Goal: Transaction & Acquisition: Purchase product/service

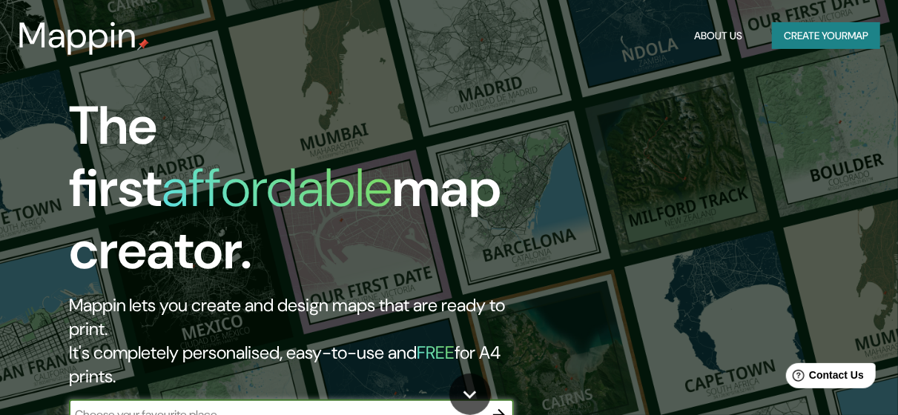
scroll to position [74, 0]
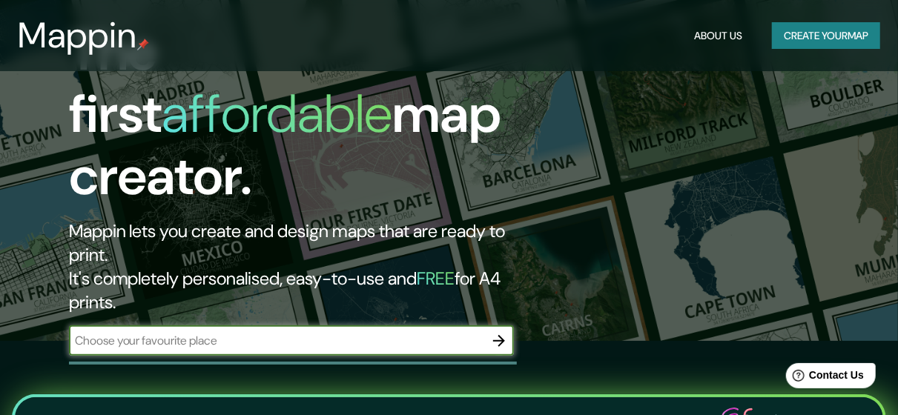
click at [366, 332] on input "text" at bounding box center [276, 340] width 415 height 17
type input "a"
click at [366, 332] on input "a" at bounding box center [276, 340] width 415 height 17
type input "monterrey nuevo leon"
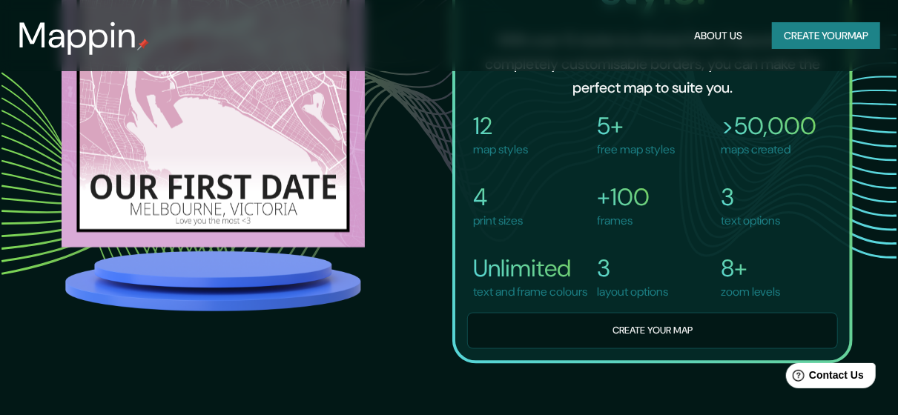
scroll to position [1038, 0]
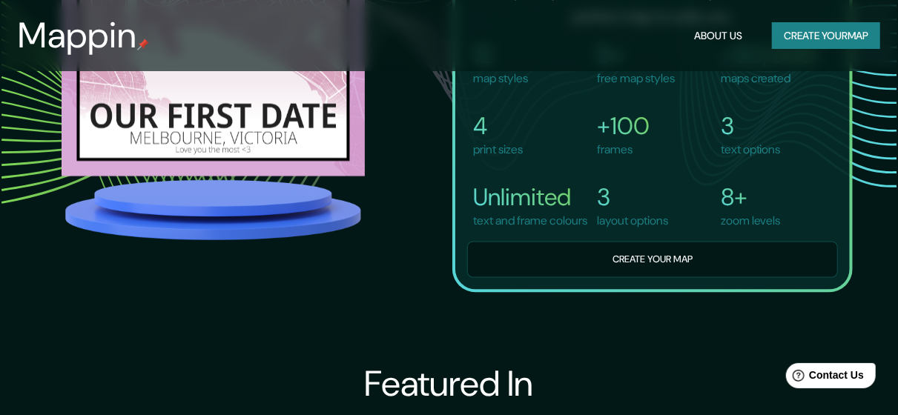
click at [820, 36] on button "Create your map" at bounding box center [826, 35] width 108 height 27
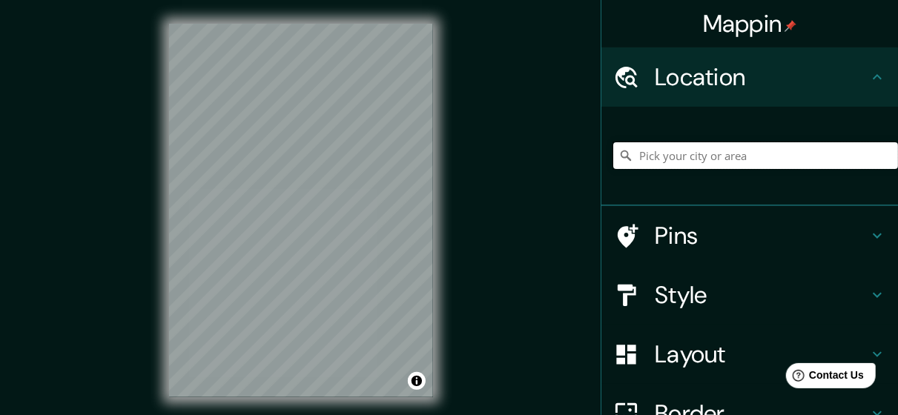
click at [657, 158] on input "Pick your city or area" at bounding box center [755, 155] width 285 height 27
click at [689, 156] on input "Pick your city or area" at bounding box center [755, 155] width 285 height 27
click at [751, 156] on input "[GEOGRAPHIC_DATA], [GEOGRAPHIC_DATA], [GEOGRAPHIC_DATA]" at bounding box center [755, 155] width 285 height 27
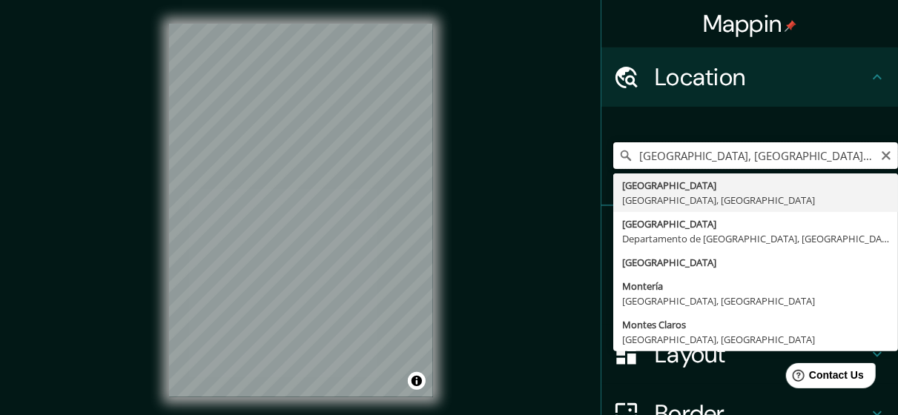
click at [752, 156] on input "[GEOGRAPHIC_DATA], [GEOGRAPHIC_DATA], [GEOGRAPHIC_DATA]" at bounding box center [755, 155] width 285 height 27
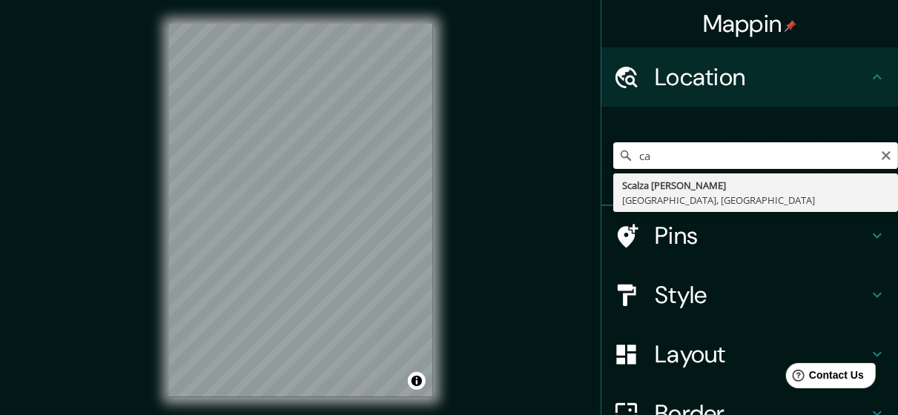
type input "c"
click at [718, 159] on input "[PERSON_NAME] y [GEOGRAPHIC_DATA]" at bounding box center [755, 155] width 285 height 27
click at [785, 158] on input "[PERSON_NAME] y av. [GEOGRAPHIC_DATA]" at bounding box center [755, 155] width 285 height 27
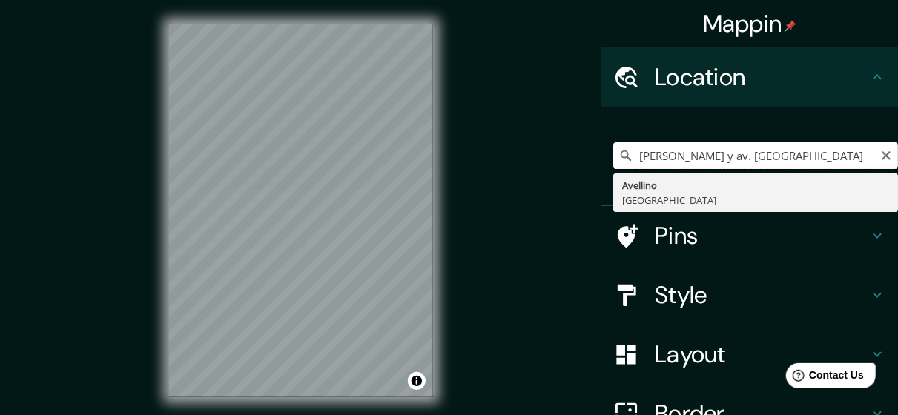
click at [785, 158] on input "[PERSON_NAME] y av. [GEOGRAPHIC_DATA]" at bounding box center [755, 155] width 285 height 27
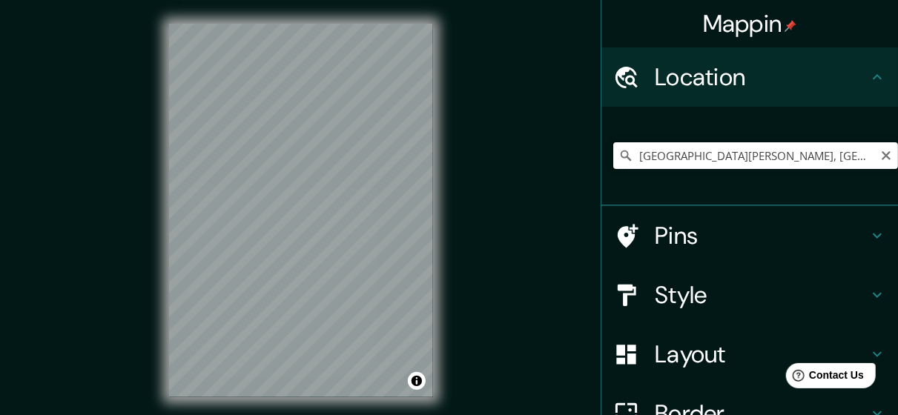
click at [639, 148] on input "[GEOGRAPHIC_DATA][PERSON_NAME], [GEOGRAPHIC_DATA], [GEOGRAPHIC_DATA], [GEOGRAPH…" at bounding box center [755, 155] width 285 height 27
drag, startPoint x: 432, startPoint y: 231, endPoint x: 432, endPoint y: 275, distance: 43.7
click at [432, 275] on div "© Mapbox © OpenStreetMap Improve this map" at bounding box center [300, 210] width 311 height 421
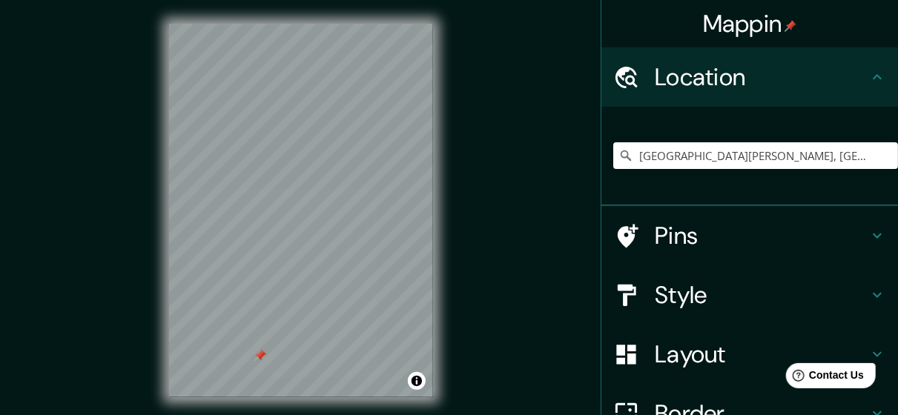
click at [363, 259] on div "© Mapbox © OpenStreetMap Improve this map" at bounding box center [300, 210] width 311 height 421
drag, startPoint x: 718, startPoint y: 170, endPoint x: 738, endPoint y: 157, distance: 23.0
click at [738, 157] on div "[GEOGRAPHIC_DATA][PERSON_NAME], [GEOGRAPHIC_DATA], [GEOGRAPHIC_DATA], [GEOGRAPH…" at bounding box center [755, 156] width 285 height 74
click at [738, 157] on input "[GEOGRAPHIC_DATA][PERSON_NAME], [GEOGRAPHIC_DATA], [GEOGRAPHIC_DATA], [GEOGRAPH…" at bounding box center [755, 155] width 285 height 27
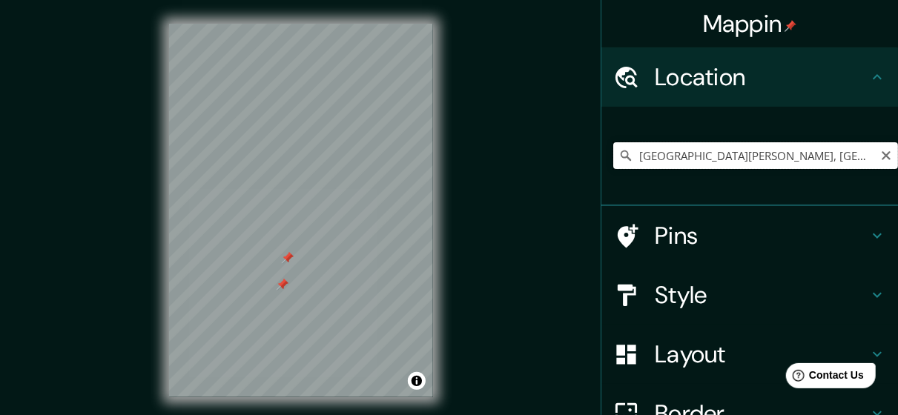
click at [738, 157] on input "[GEOGRAPHIC_DATA][PERSON_NAME], [GEOGRAPHIC_DATA], [GEOGRAPHIC_DATA], [GEOGRAPH…" at bounding box center [755, 155] width 285 height 27
paste input "los [PERSON_NAME] 3er Sector, 66495 [DATE][GEOGRAPHIC_DATA][PERSON_NAME][PERSON…"
type input "[DATE][GEOGRAPHIC_DATA][PERSON_NAME][PERSON_NAME], [GEOGRAPHIC_DATA], [GEOGRAPH…"
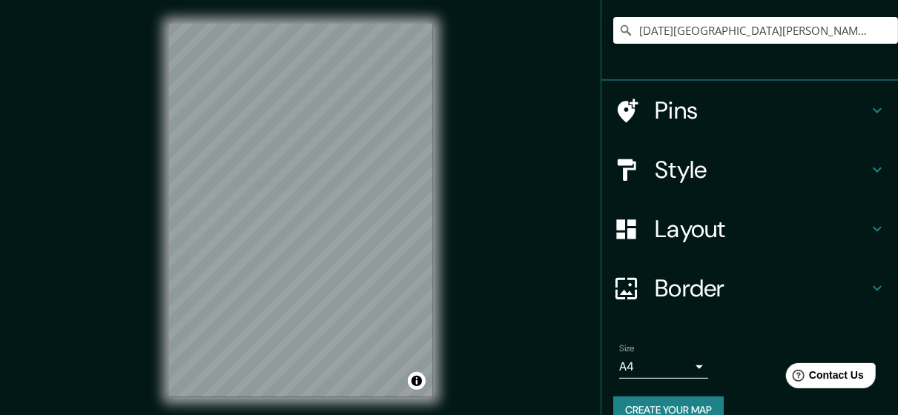
scroll to position [126, 0]
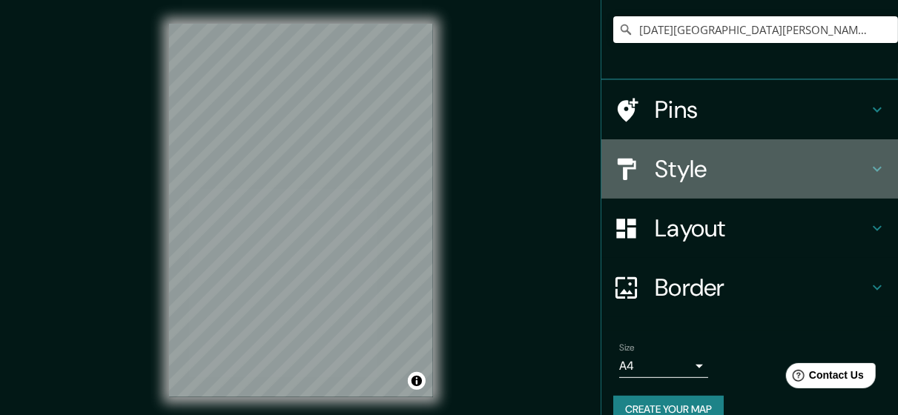
click at [733, 158] on h4 "Style" at bounding box center [762, 169] width 214 height 30
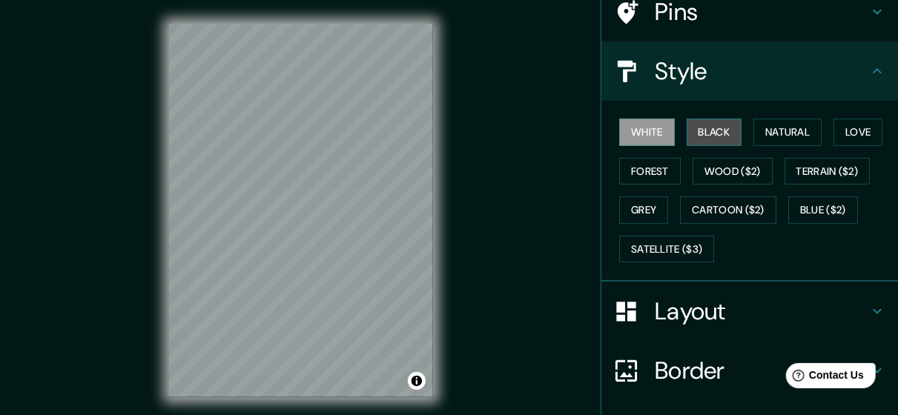
click at [712, 134] on button "Black" at bounding box center [715, 132] width 56 height 27
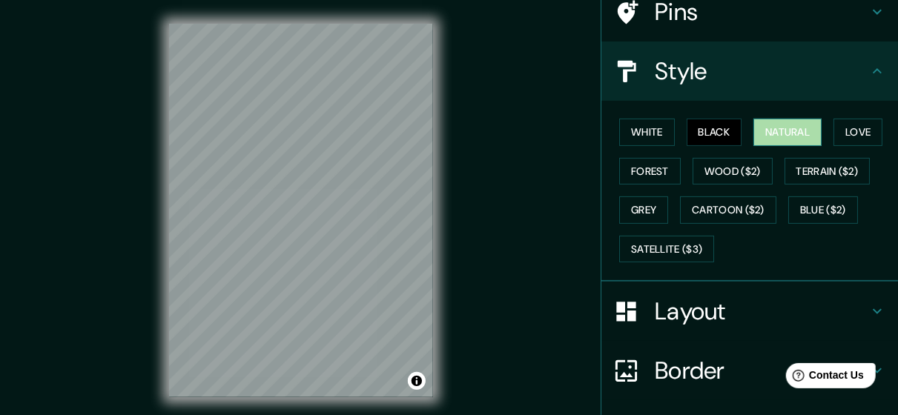
click at [782, 132] on button "Natural" at bounding box center [787, 132] width 68 height 27
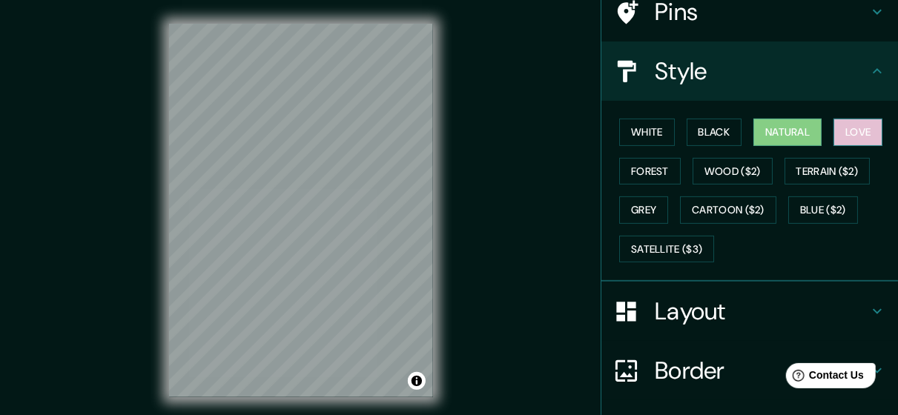
click at [836, 128] on button "Love" at bounding box center [857, 132] width 49 height 27
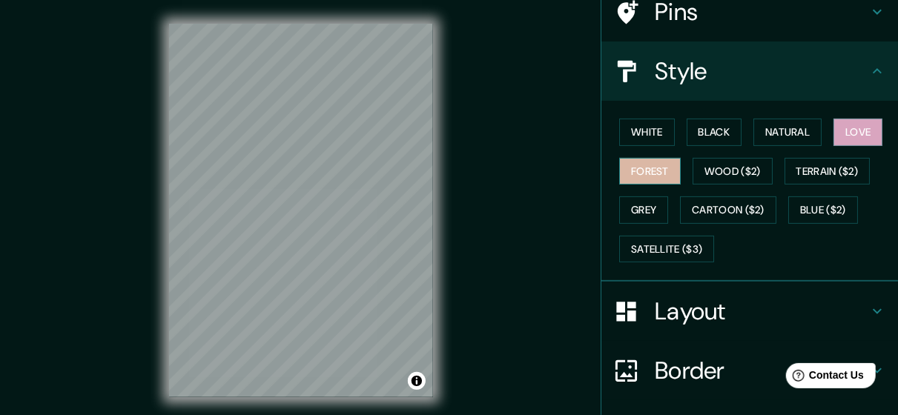
click at [656, 166] on button "Forest" at bounding box center [650, 171] width 62 height 27
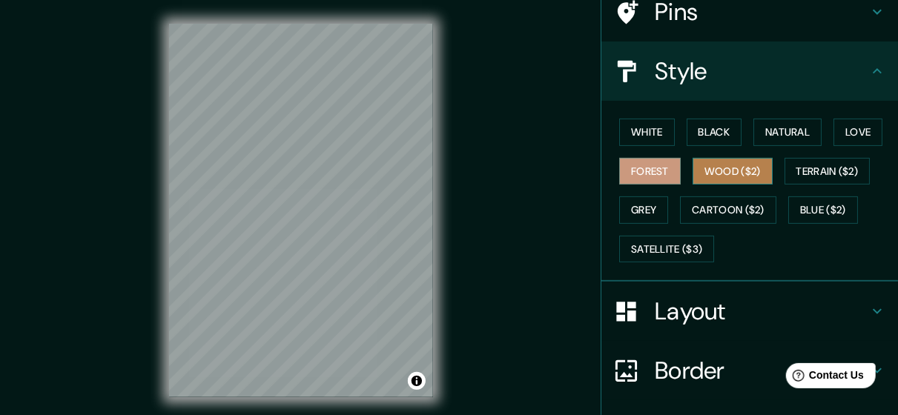
click at [721, 169] on button "Wood ($2)" at bounding box center [732, 171] width 80 height 27
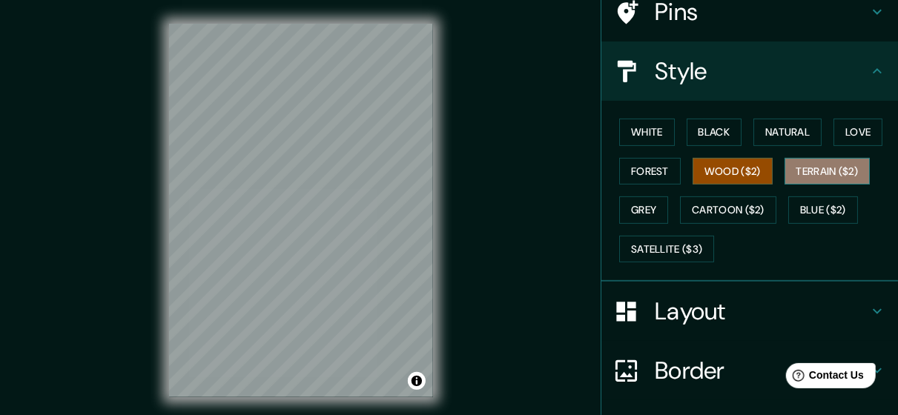
click at [815, 177] on button "Terrain ($2)" at bounding box center [827, 171] width 86 height 27
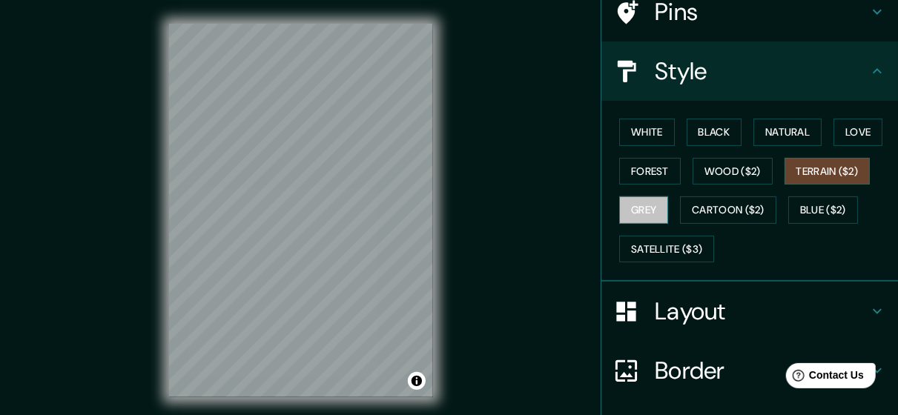
click at [638, 208] on button "Grey" at bounding box center [643, 209] width 49 height 27
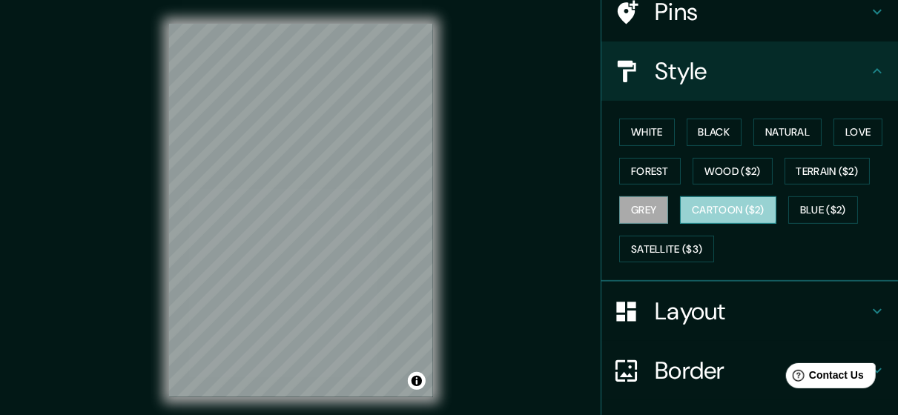
click at [704, 205] on button "Cartoon ($2)" at bounding box center [728, 209] width 96 height 27
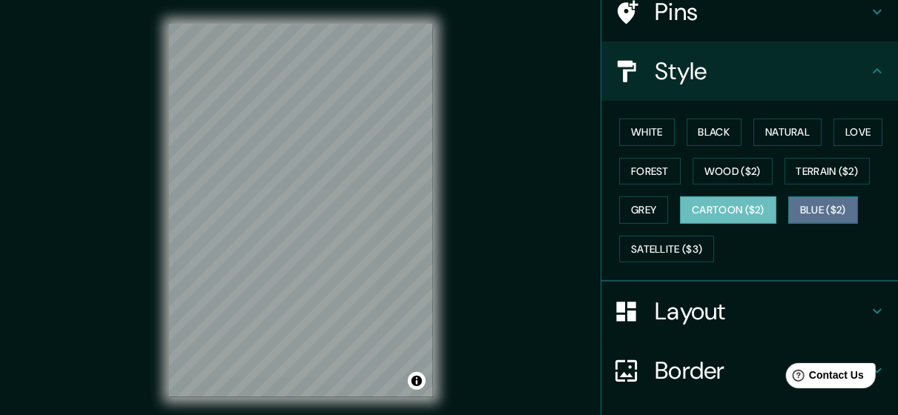
click at [820, 207] on button "Blue ($2)" at bounding box center [823, 209] width 70 height 27
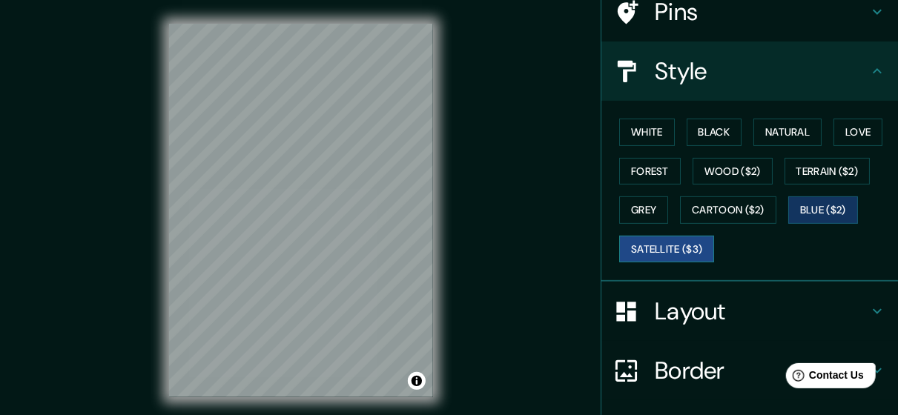
click at [679, 244] on button "Satellite ($3)" at bounding box center [666, 249] width 95 height 27
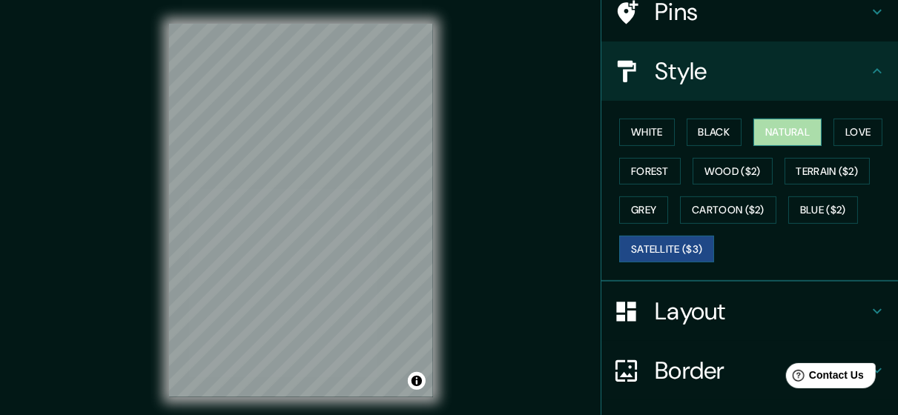
click at [771, 125] on button "Natural" at bounding box center [787, 132] width 68 height 27
click at [654, 242] on button "Satellite ($3)" at bounding box center [666, 249] width 95 height 27
click at [785, 129] on button "Natural" at bounding box center [787, 132] width 68 height 27
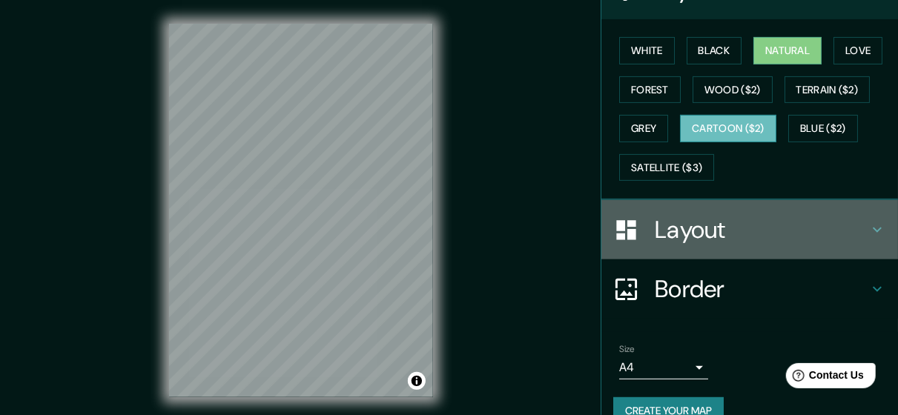
click at [681, 216] on h4 "Layout" at bounding box center [762, 230] width 214 height 30
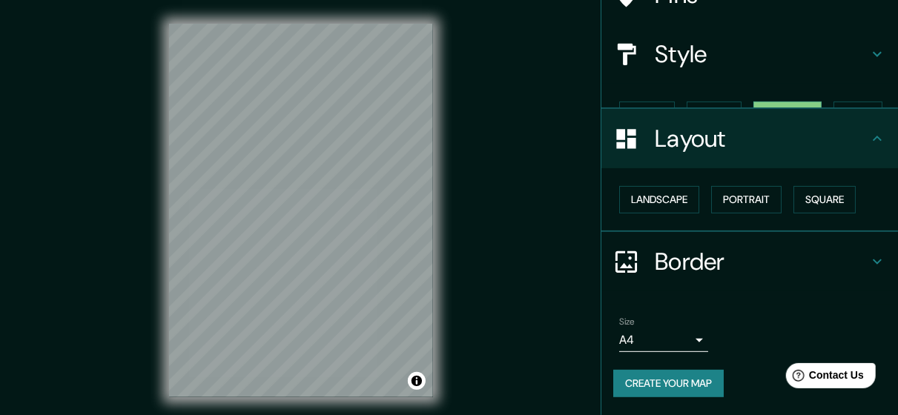
scroll to position [117, 0]
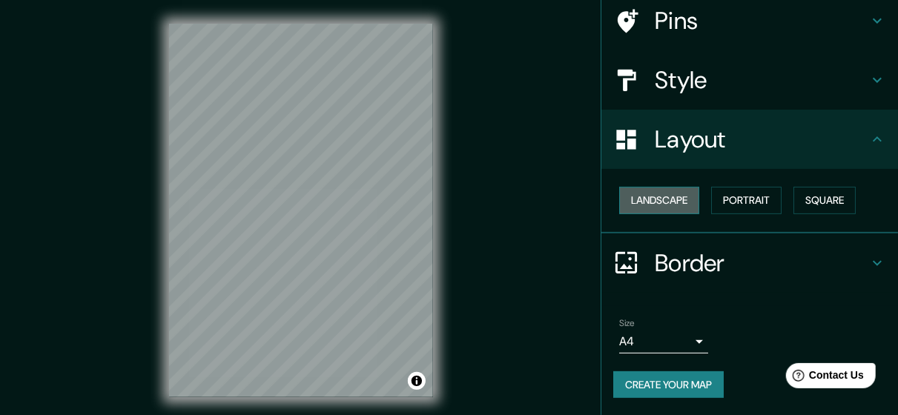
click at [665, 208] on button "Landscape" at bounding box center [659, 200] width 80 height 27
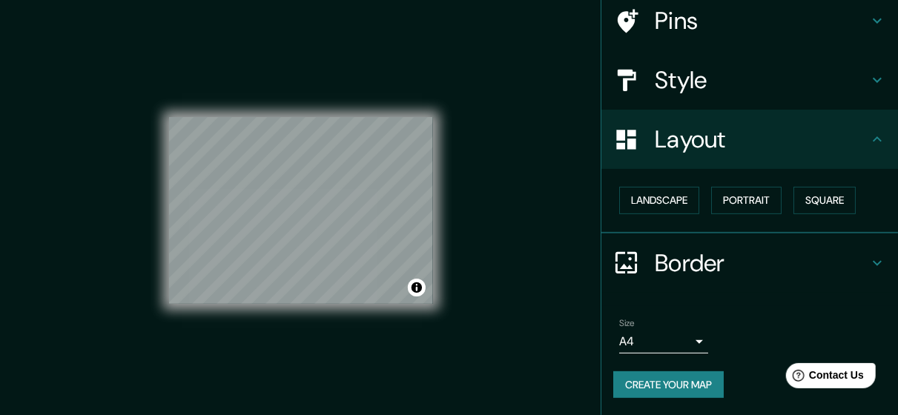
click at [733, 186] on div "Landscape [GEOGRAPHIC_DATA]" at bounding box center [755, 200] width 285 height 39
click at [800, 199] on button "Square" at bounding box center [824, 200] width 62 height 27
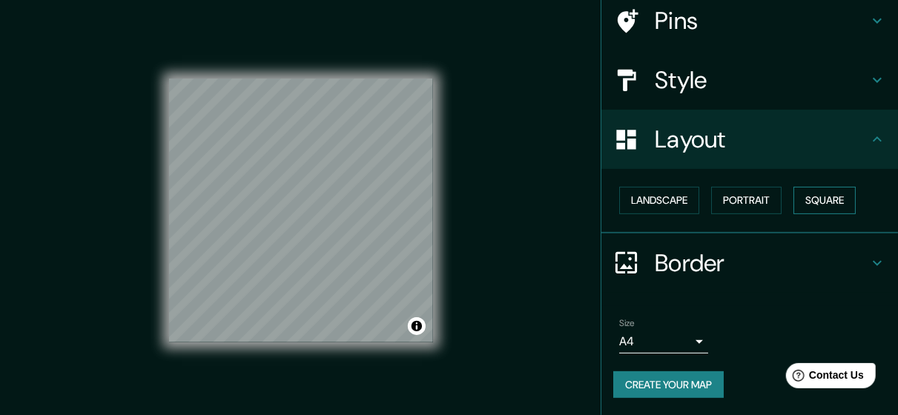
scroll to position [0, 0]
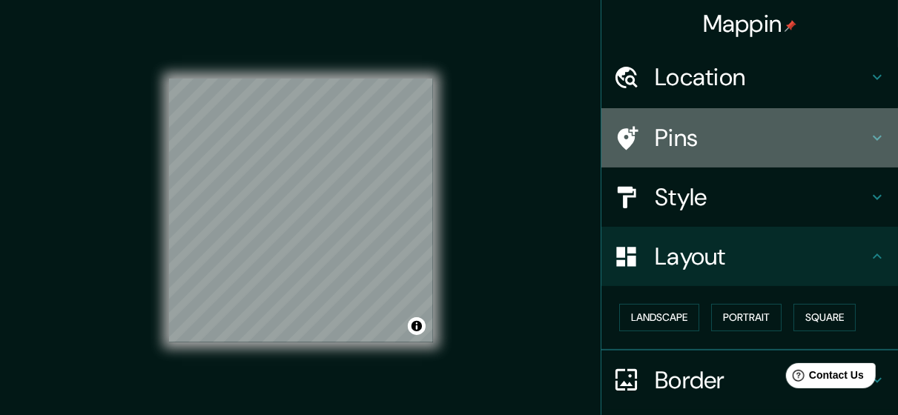
click at [773, 157] on div "Pins" at bounding box center [749, 137] width 297 height 59
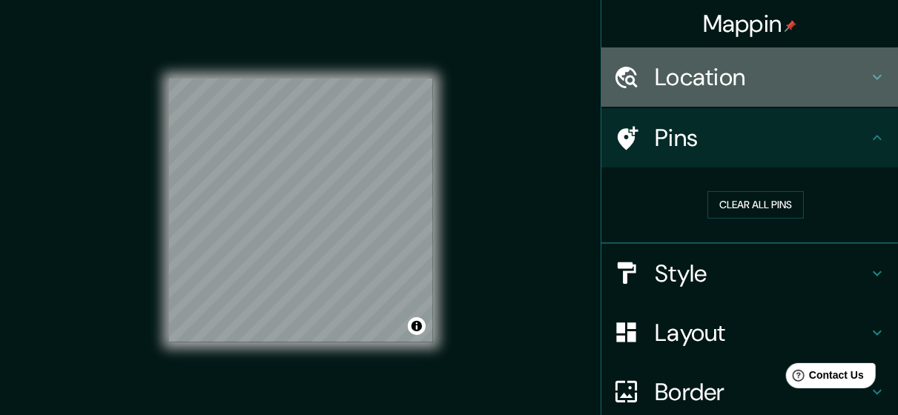
click at [748, 75] on h4 "Location" at bounding box center [762, 77] width 214 height 30
